Goal: Task Accomplishment & Management: Manage account settings

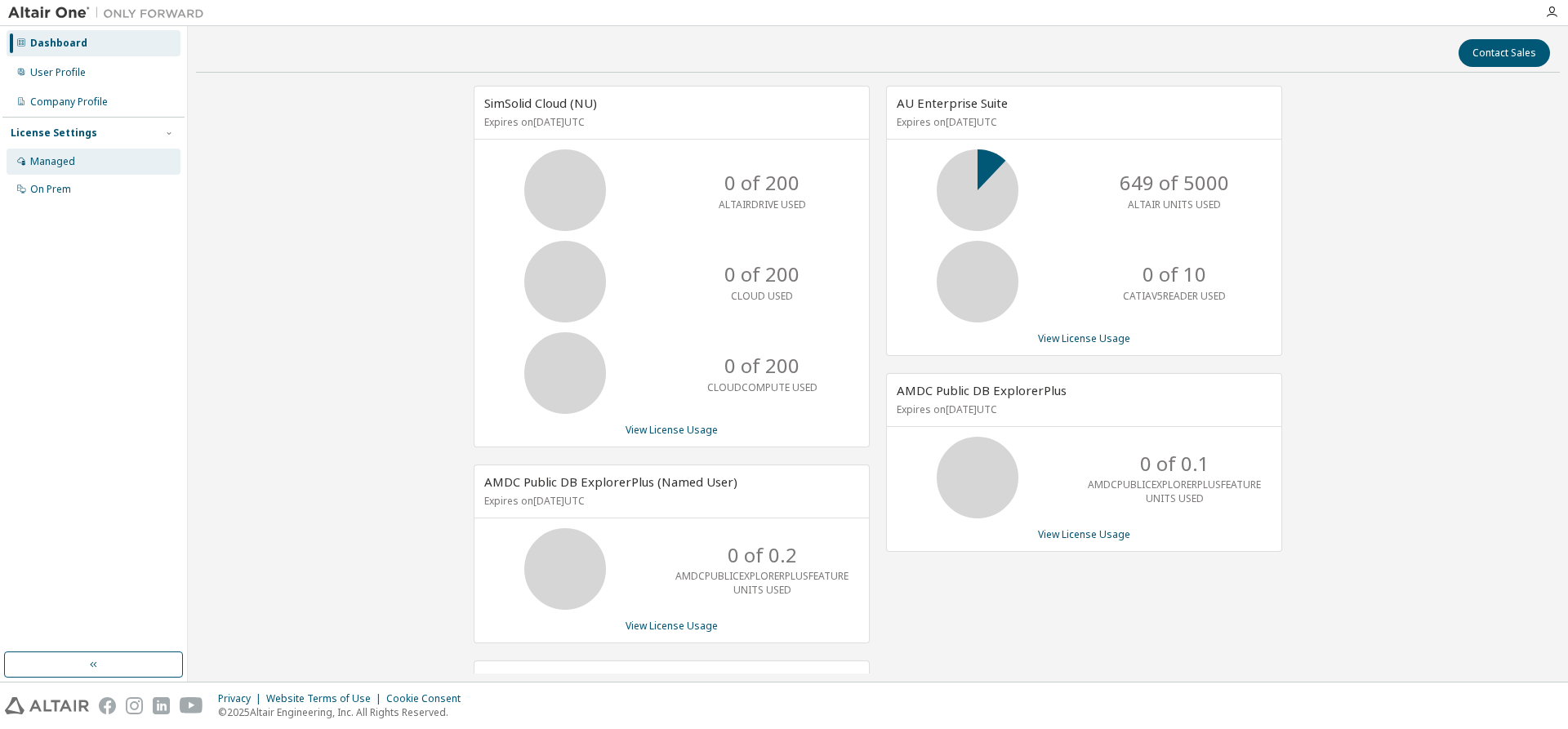
drag, startPoint x: 134, startPoint y: 160, endPoint x: 151, endPoint y: 152, distance: 18.8
click at [134, 160] on div "Managed" at bounding box center [94, 161] width 174 height 26
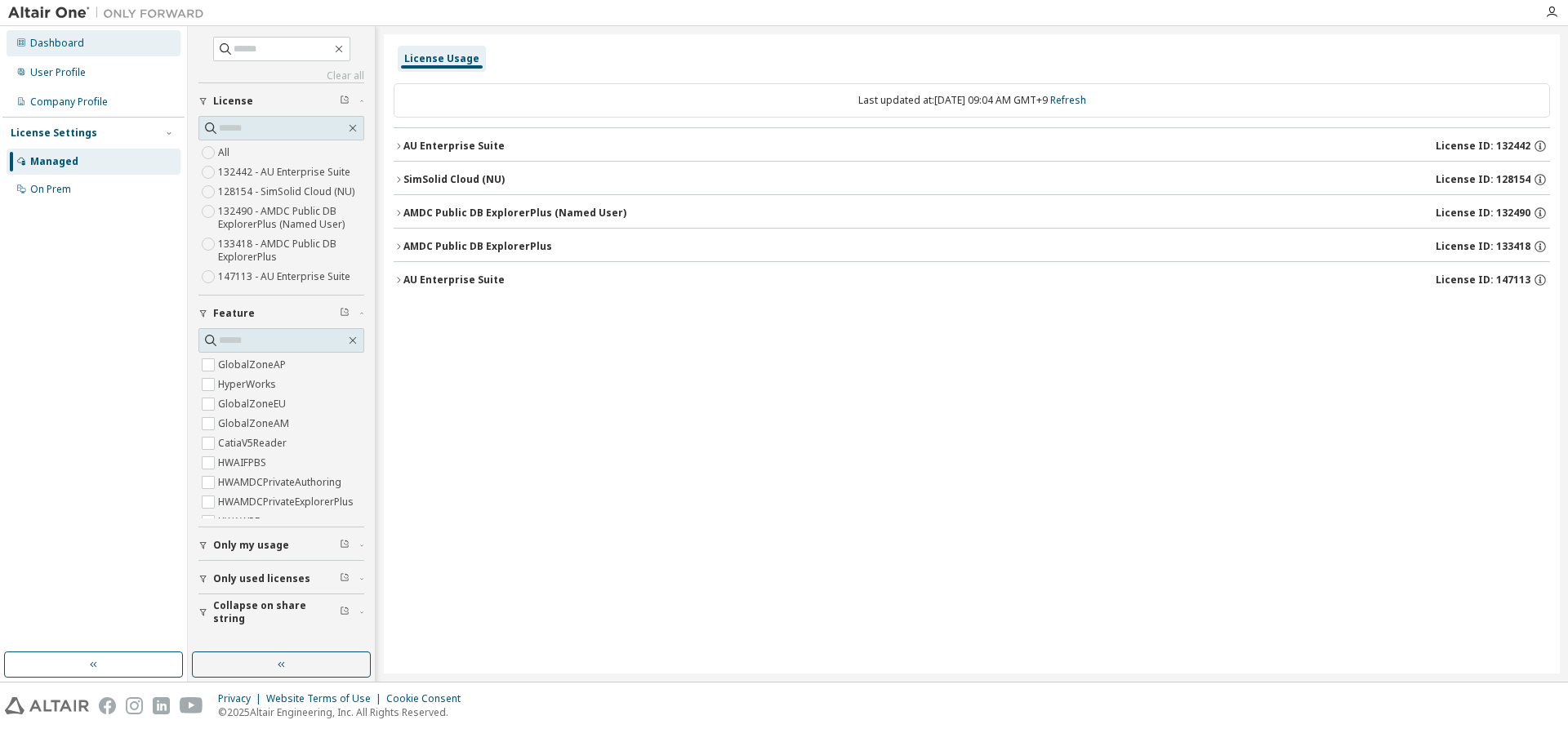
click at [66, 41] on div "Dashboard" at bounding box center [57, 43] width 54 height 14
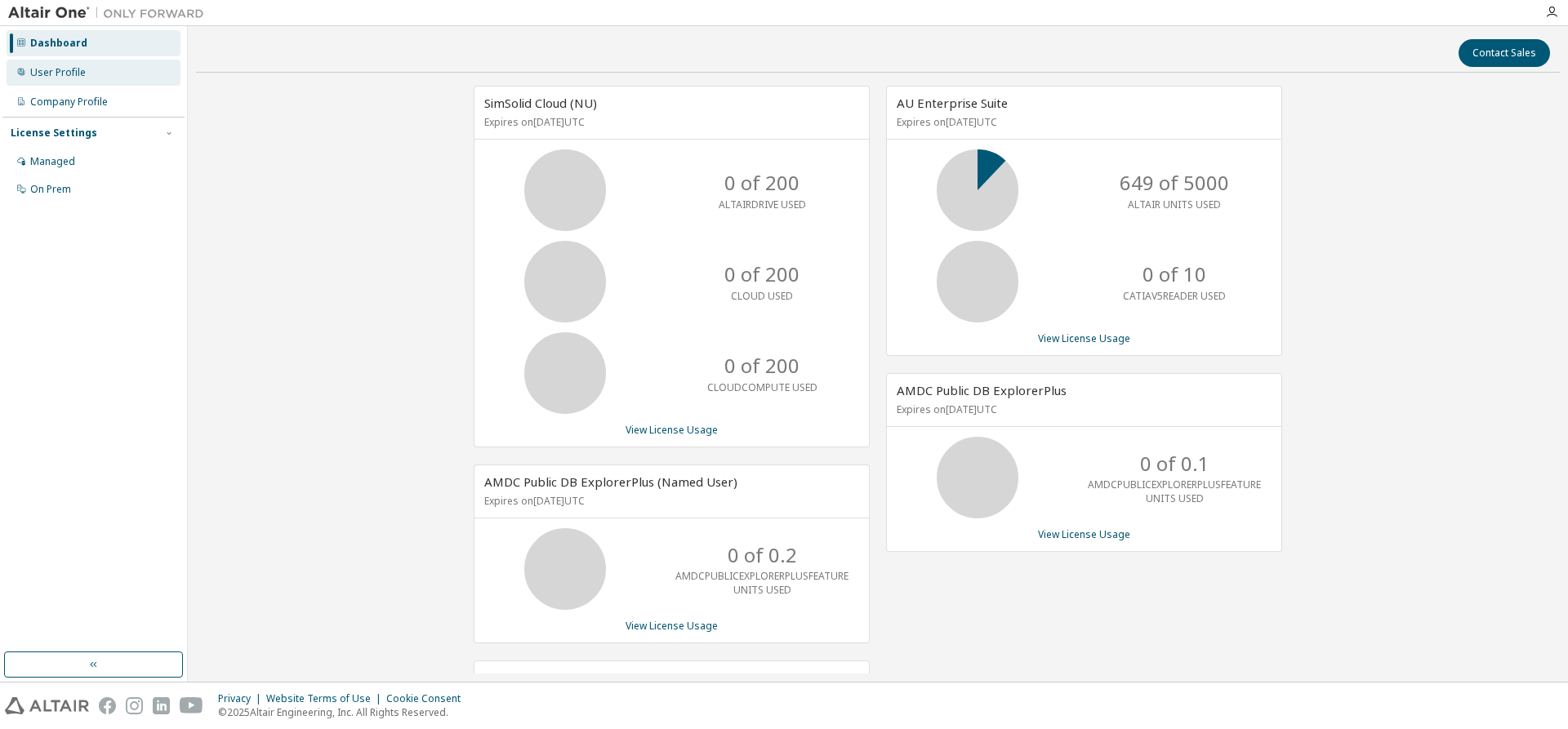
click at [90, 74] on div "User Profile" at bounding box center [94, 72] width 174 height 26
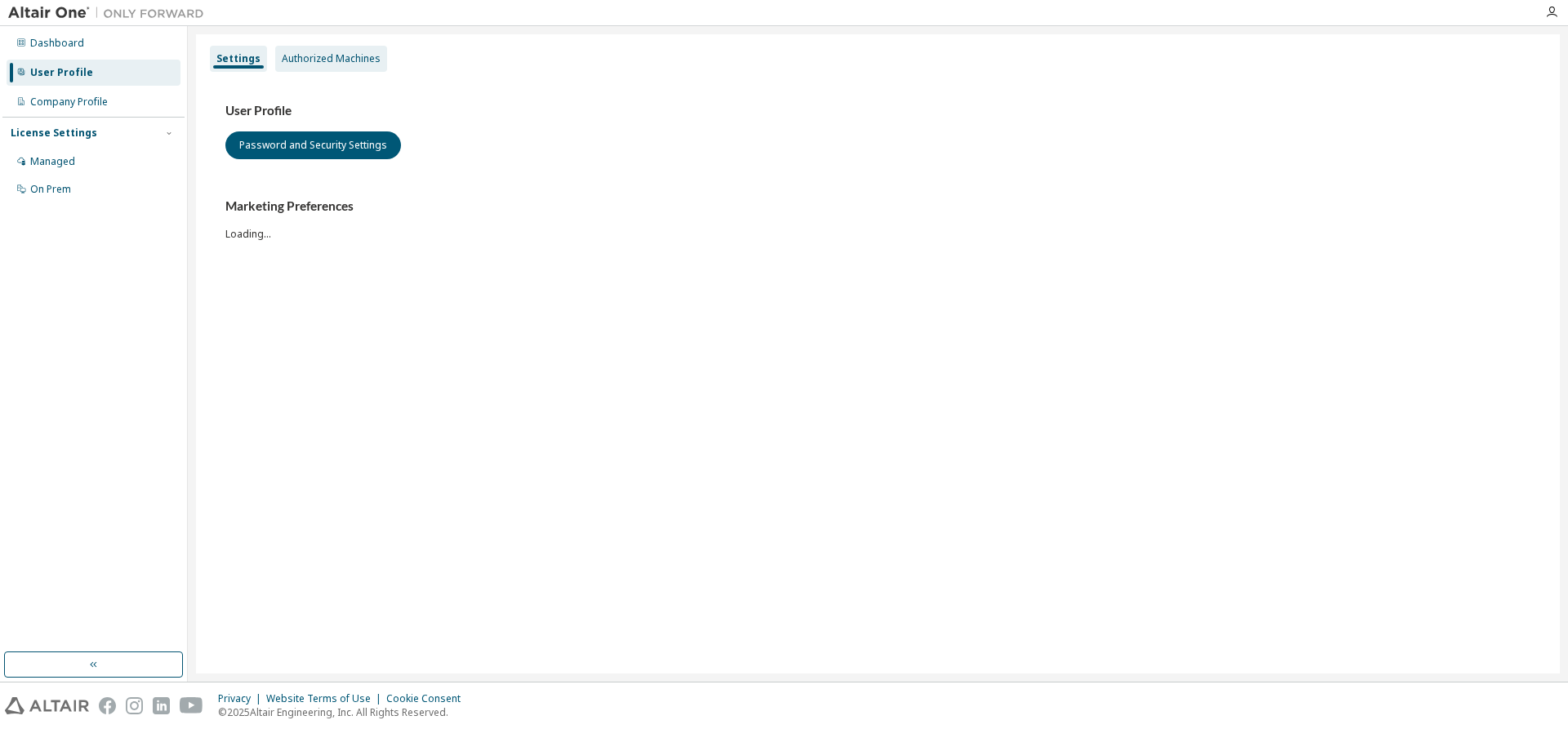
click at [382, 65] on div "Authorized Machines" at bounding box center [331, 58] width 112 height 26
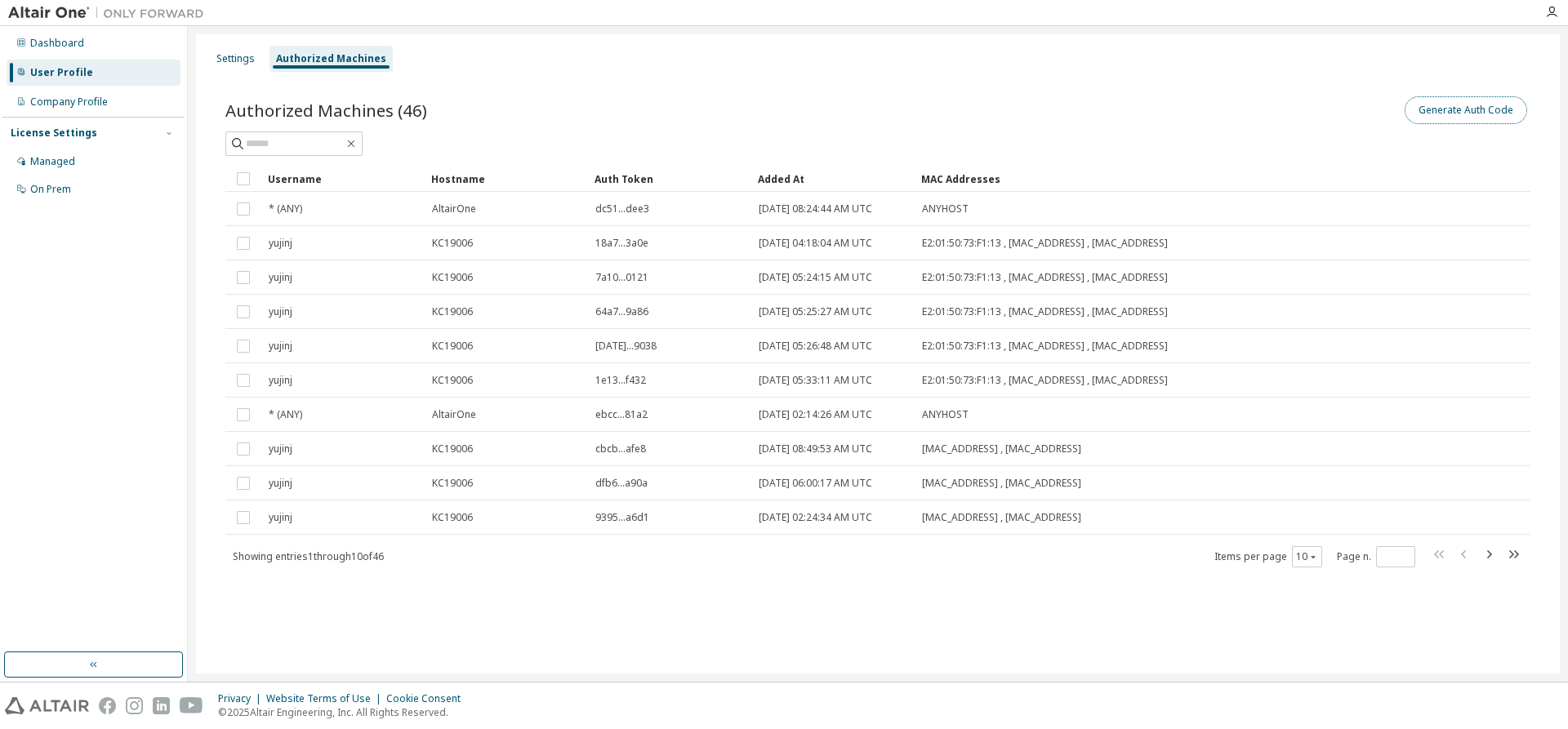
click at [1464, 105] on button "Generate Auth Code" at bounding box center [1466, 110] width 123 height 28
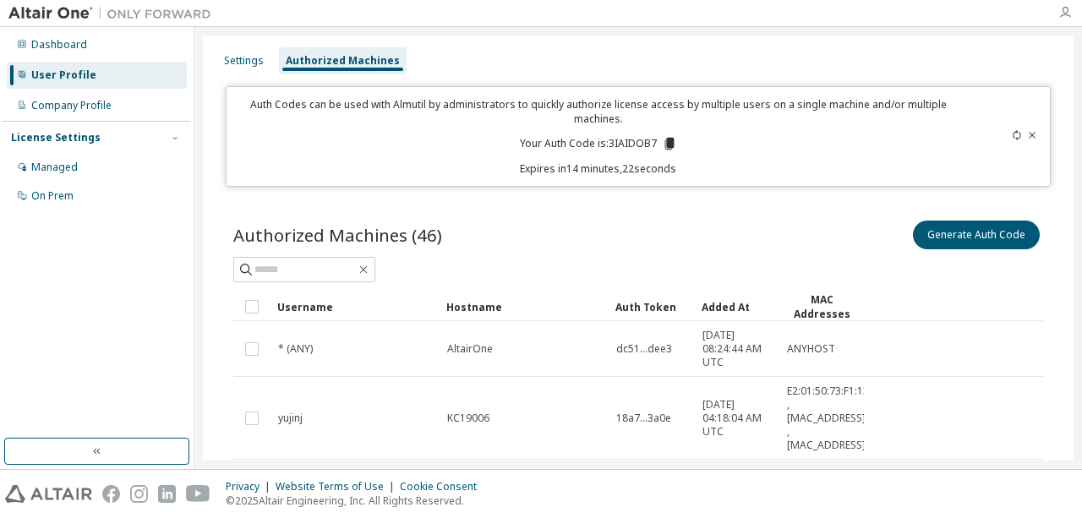
click at [1058, 12] on icon "button" at bounding box center [1065, 13] width 14 height 14
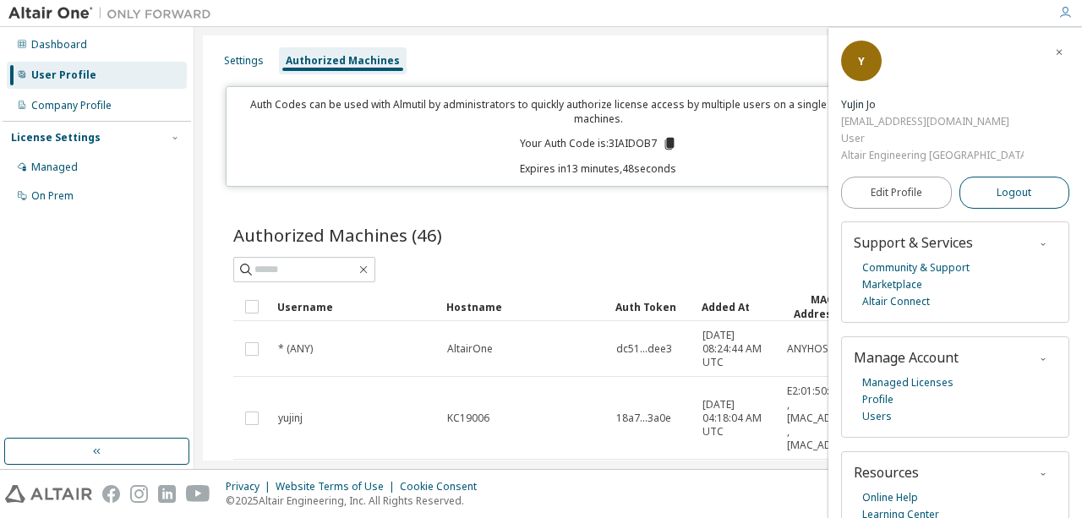
click at [981, 177] on button "Logout" at bounding box center [1014, 193] width 111 height 32
